Goal: Transaction & Acquisition: Purchase product/service

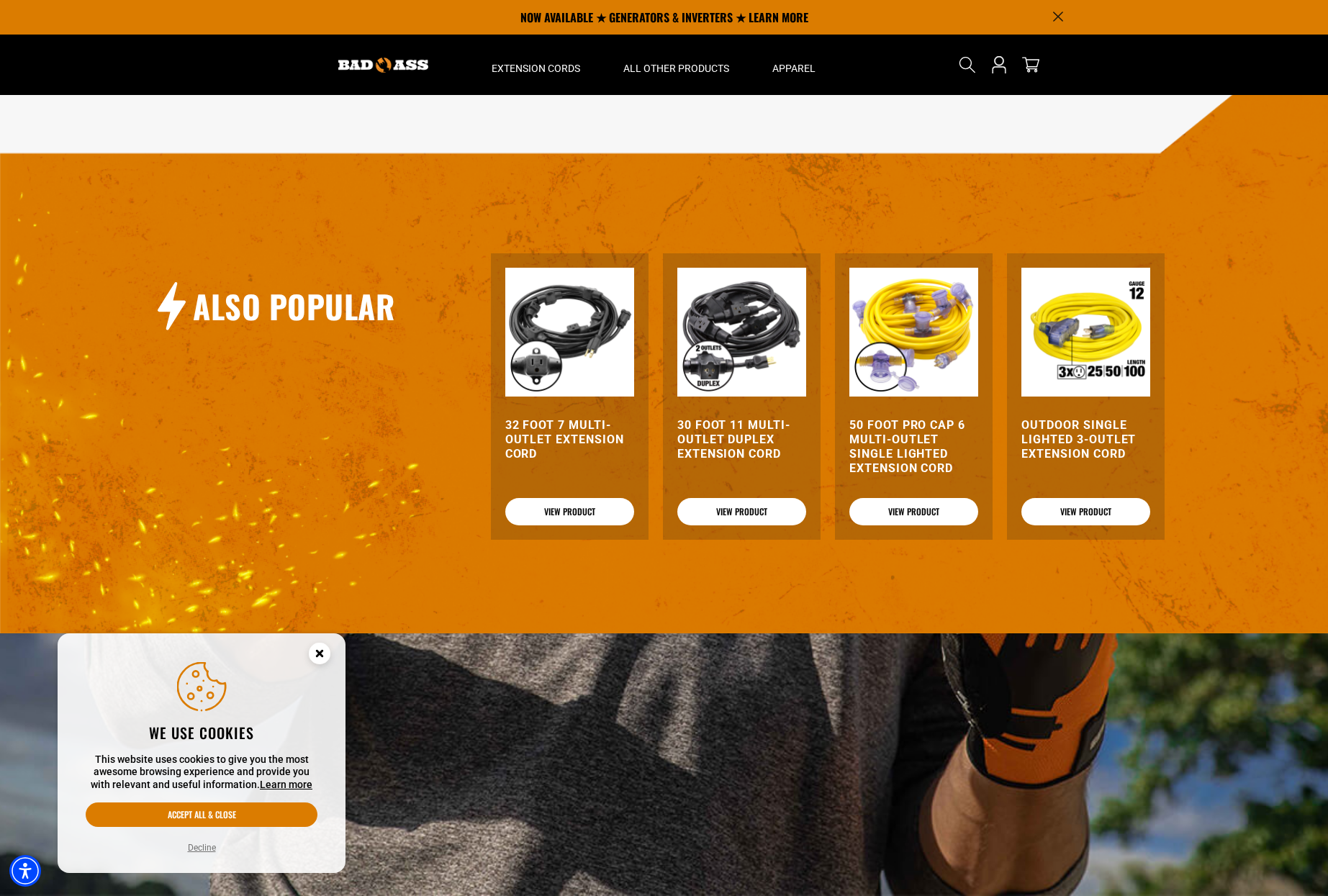
scroll to position [1160, 0]
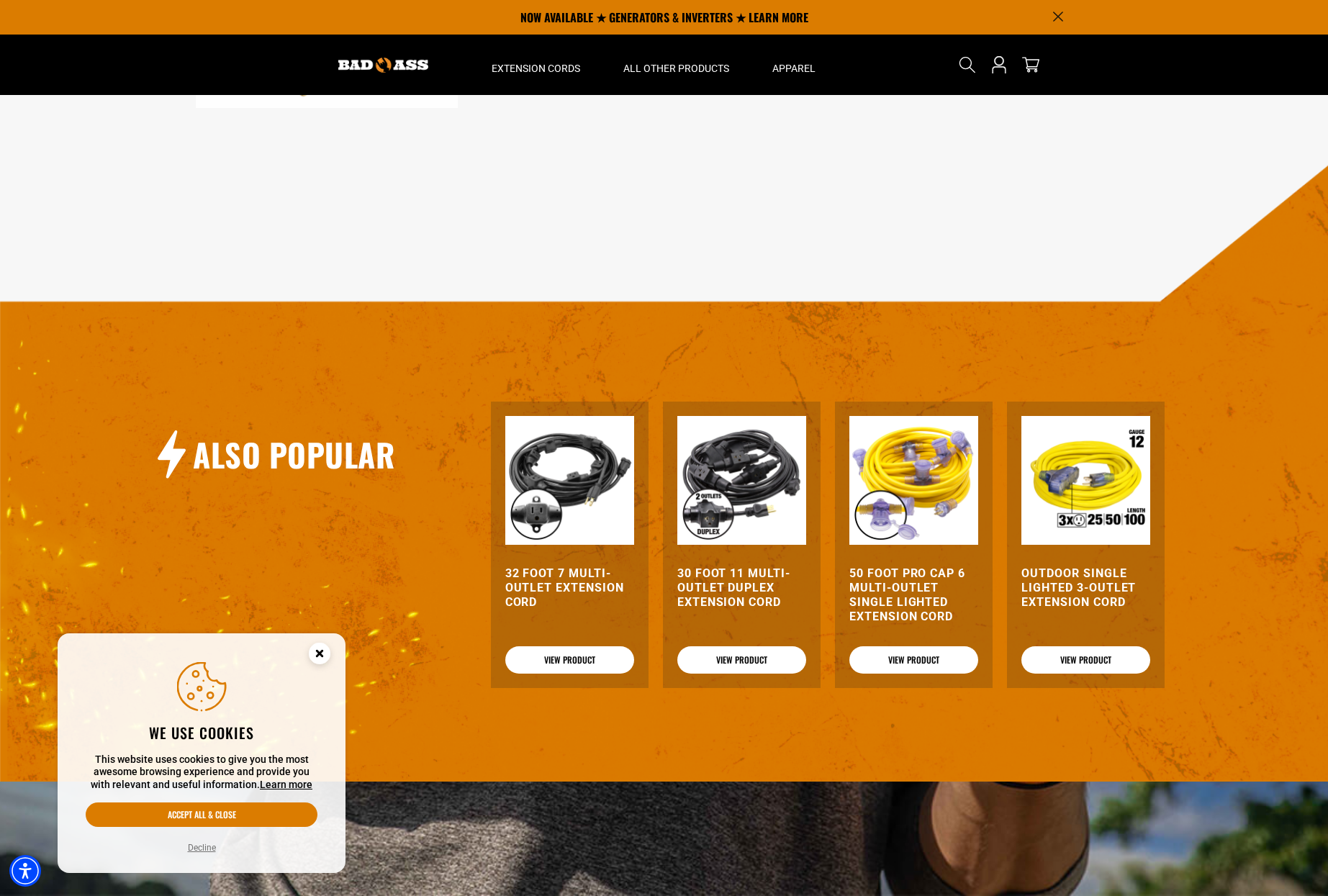
click at [733, 481] on img at bounding box center [742, 481] width 129 height 129
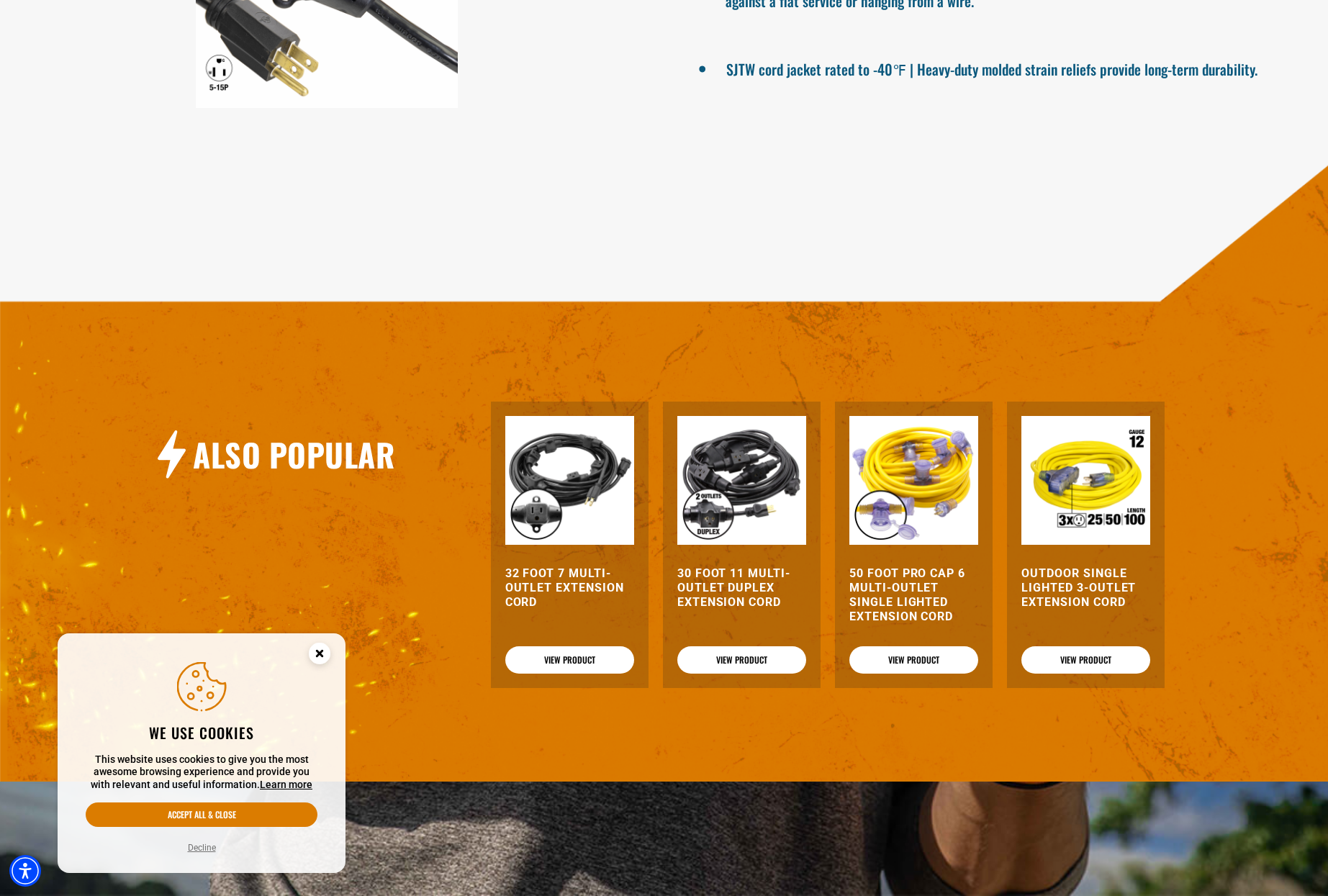
click at [587, 582] on h3 "32 Foot 7 Multi-Outlet Extension Cord" at bounding box center [570, 587] width 129 height 43
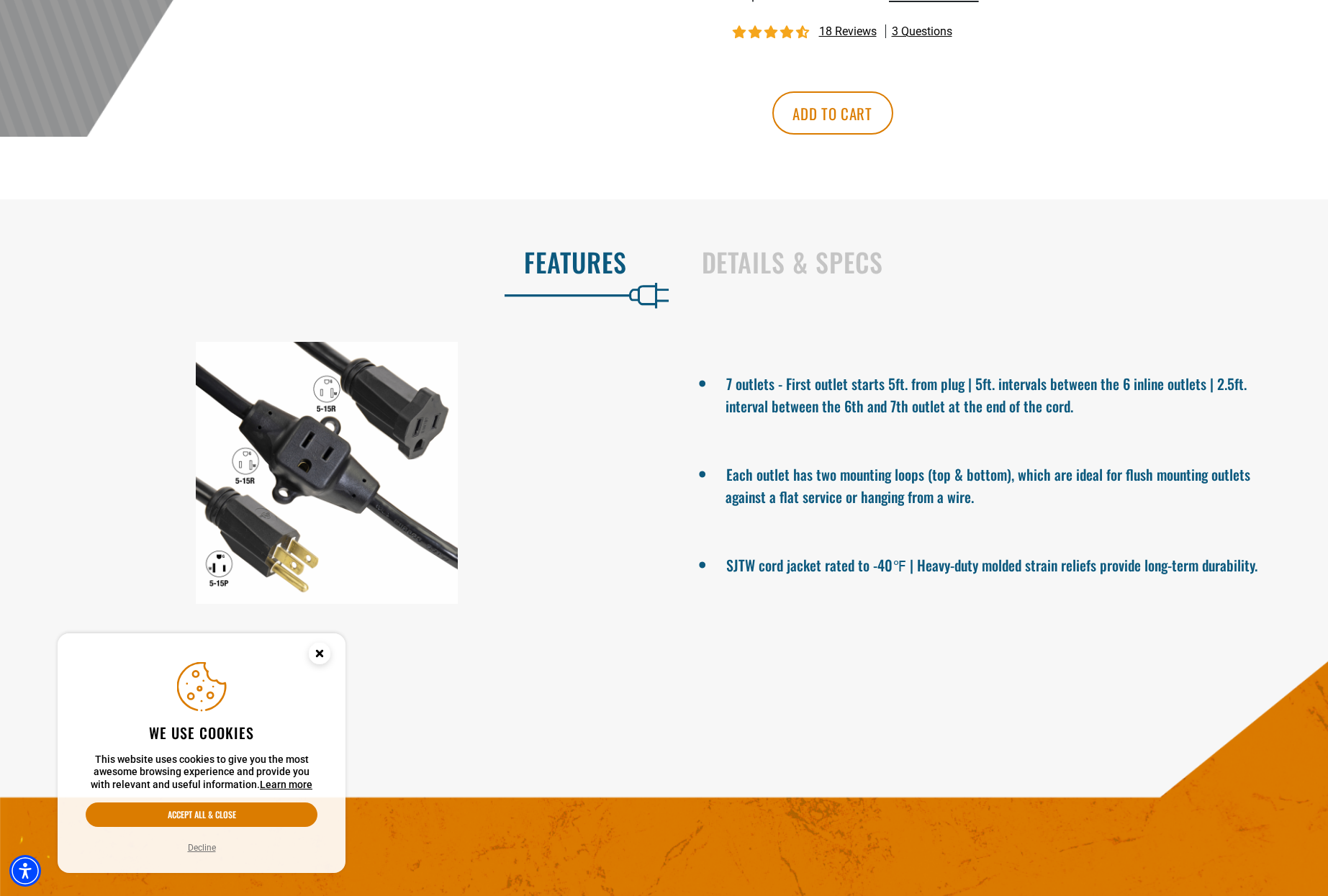
scroll to position [946, 0]
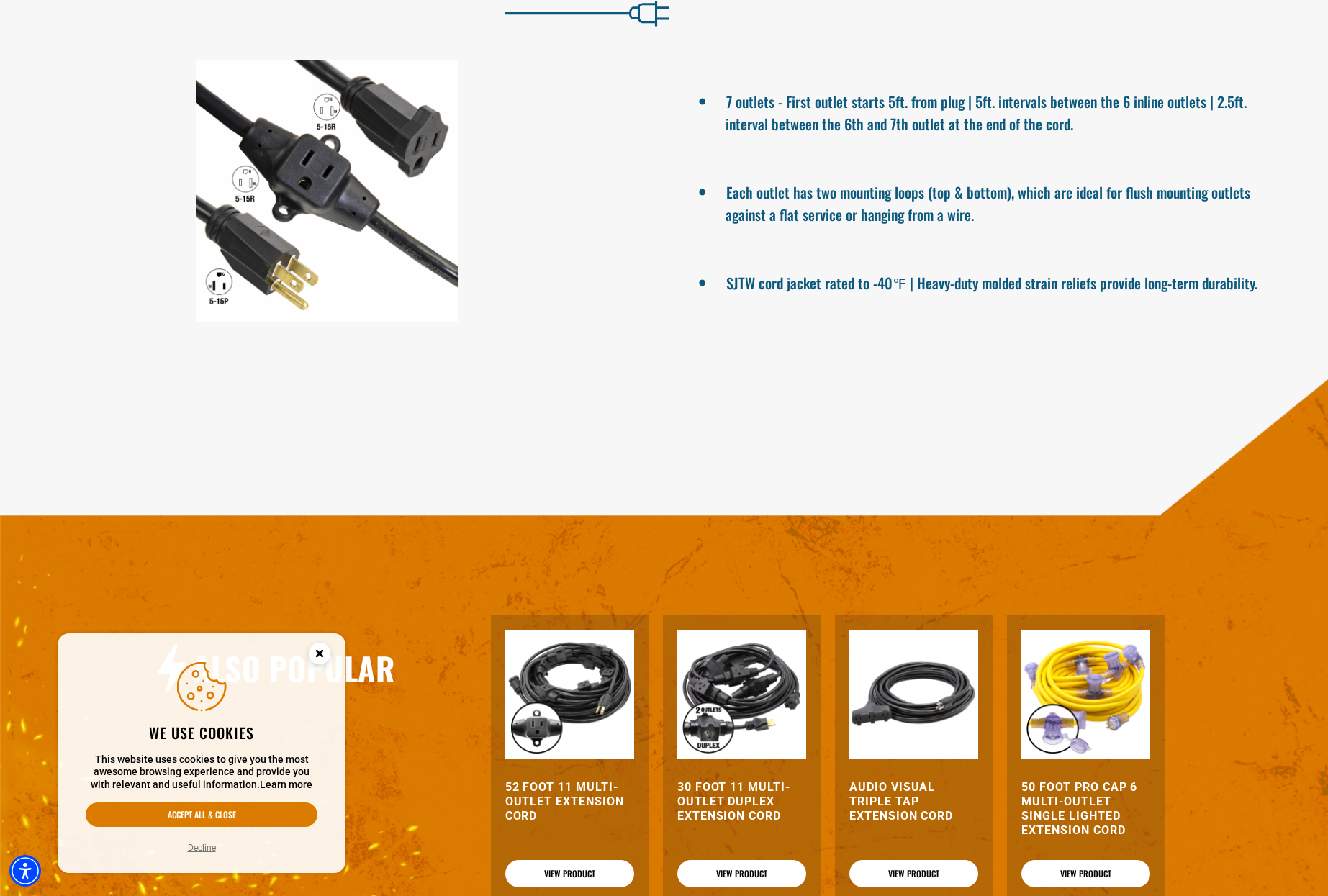
click at [321, 648] on circle "Close this option" at bounding box center [319, 653] width 21 height 21
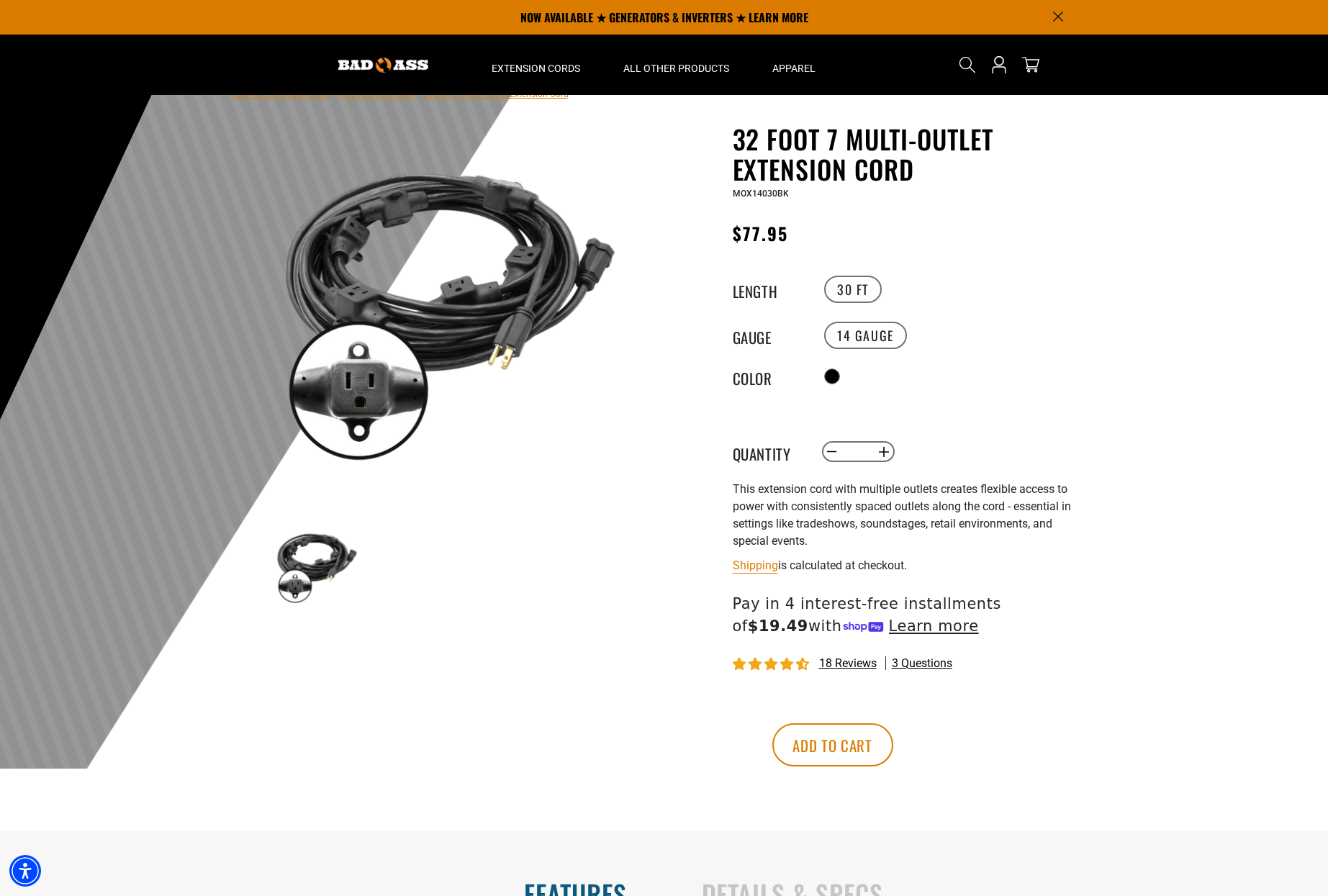
scroll to position [0, 0]
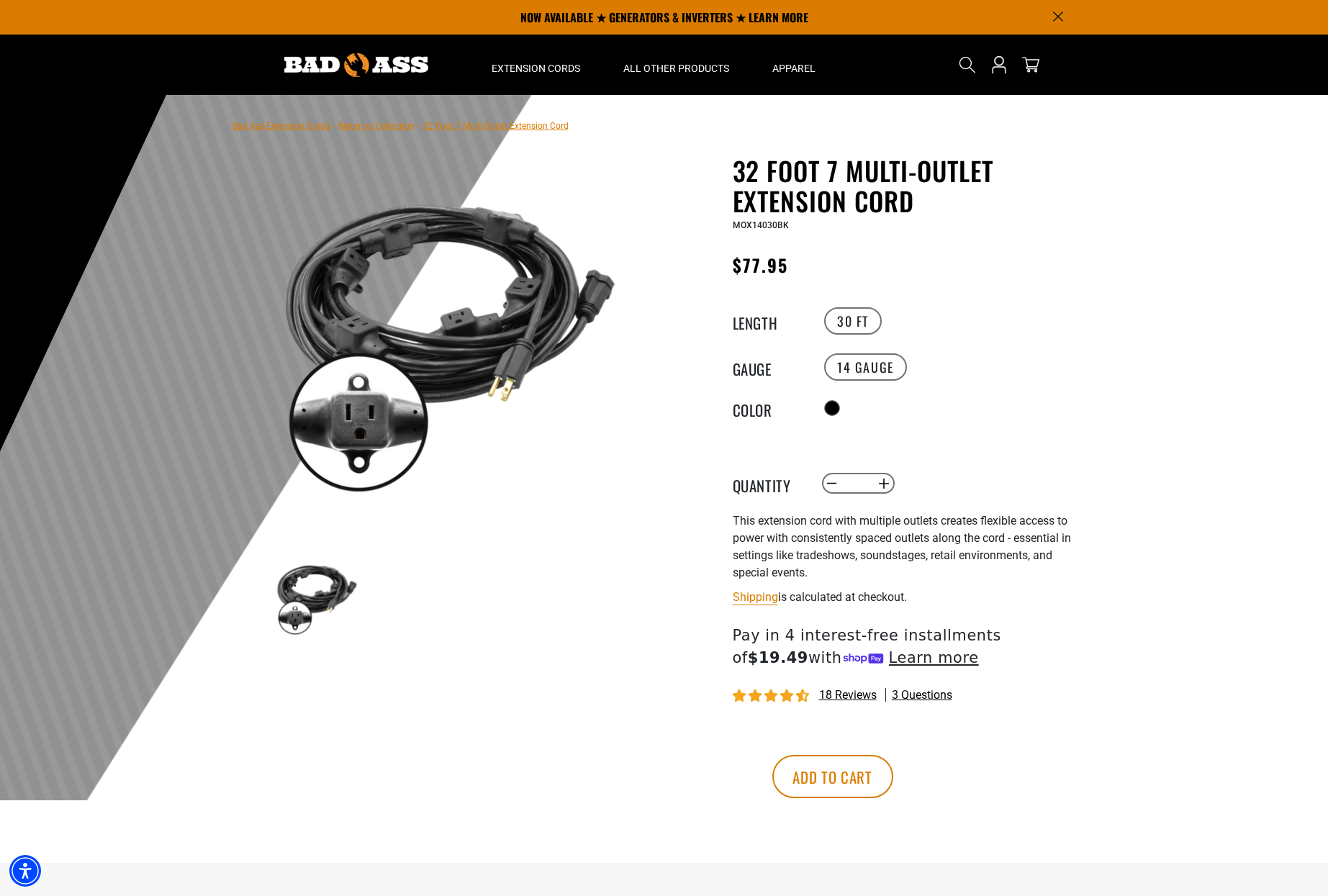
click at [305, 604] on img at bounding box center [317, 596] width 83 height 83
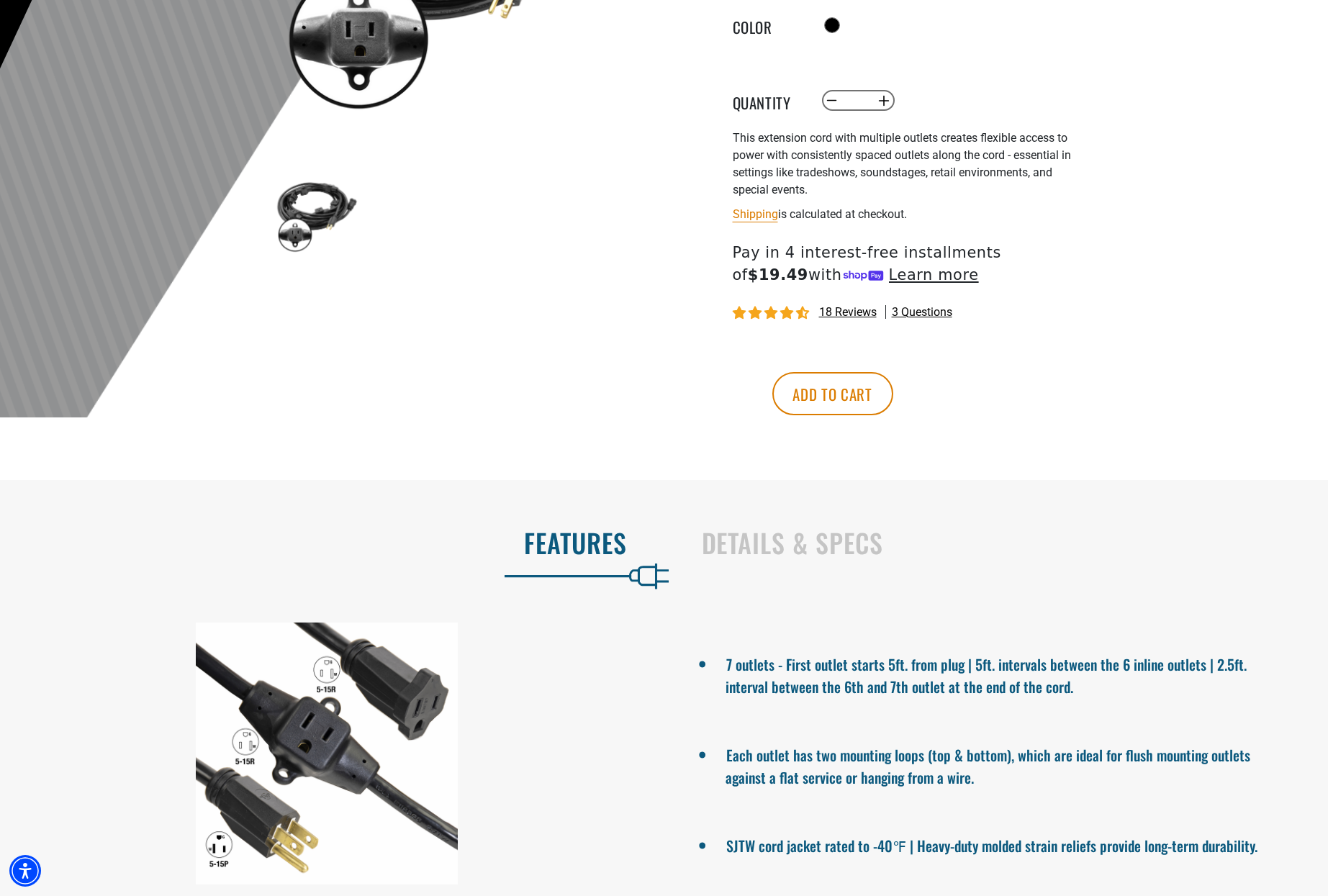
scroll to position [384, 0]
click at [885, 99] on button "Increase quantity for 32 Foot 7 Multi-Outlet Extension Cord" at bounding box center [883, 100] width 22 height 24
type input "*"
click at [893, 393] on button "Add to cart" at bounding box center [833, 393] width 121 height 43
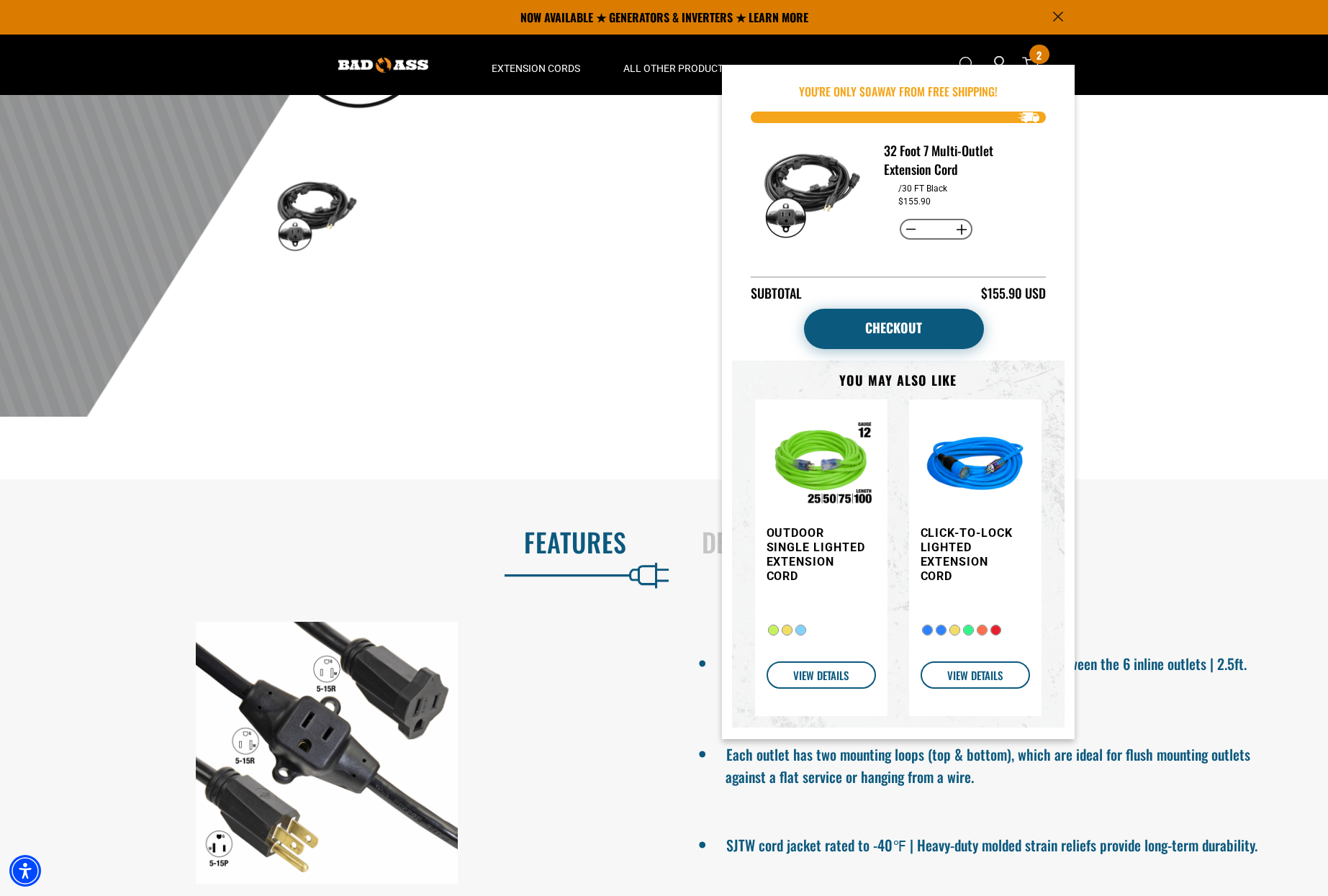
click at [917, 312] on link "Checkout" at bounding box center [894, 328] width 180 height 40
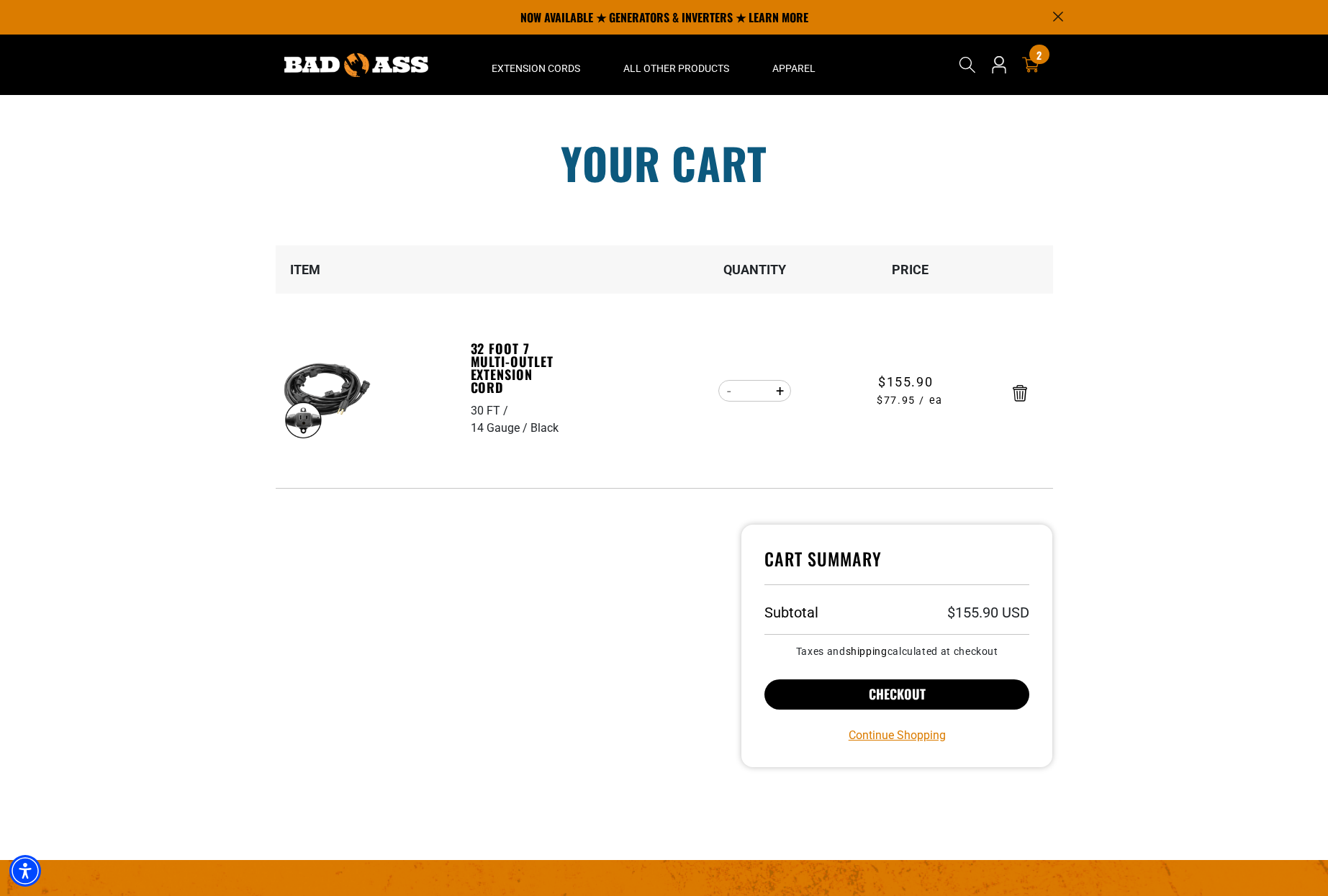
click at [905, 694] on button "Checkout" at bounding box center [897, 694] width 265 height 30
